Goal: Task Accomplishment & Management: Use online tool/utility

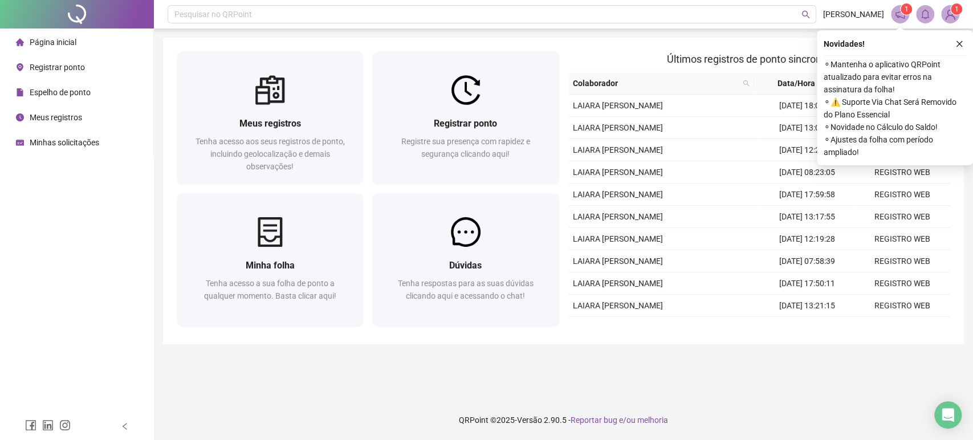
click at [72, 67] on span "Registrar ponto" at bounding box center [57, 67] width 55 height 9
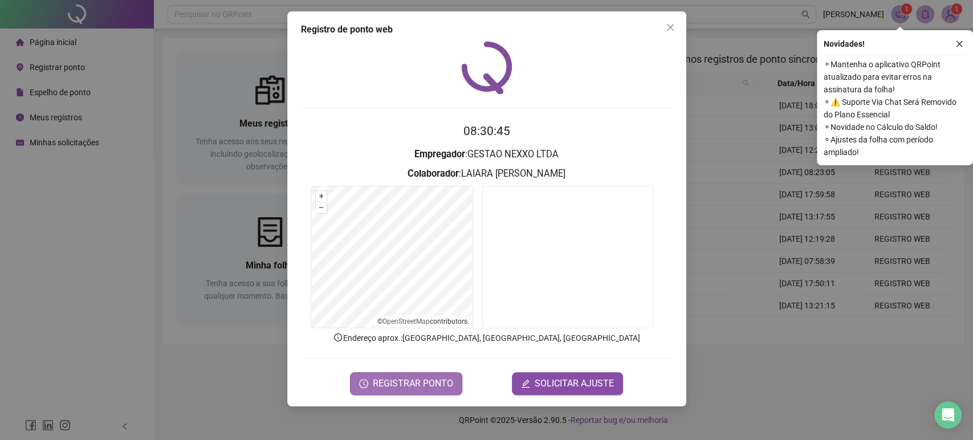
click at [393, 388] on span "REGISTRAR PONTO" at bounding box center [413, 384] width 80 height 14
